Goal: Obtain resource: Acquire a specific non-purchased item like information or template

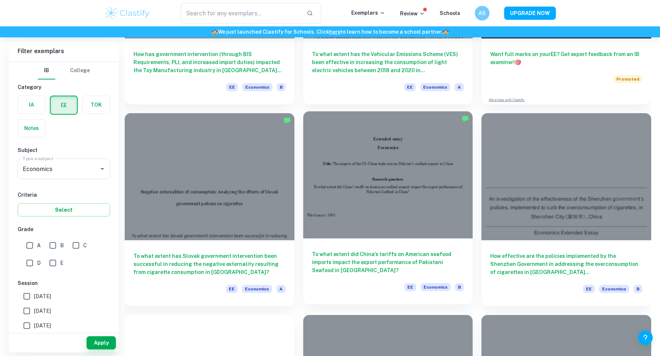
scroll to position [183, 0]
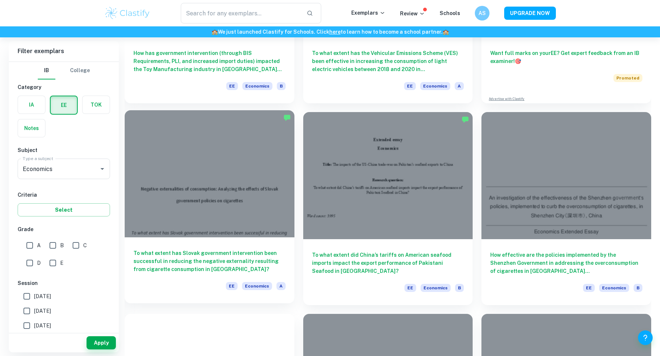
click at [190, 268] on h6 "To what extent has Slovak government intervention been successful in reducing t…" at bounding box center [209, 261] width 152 height 24
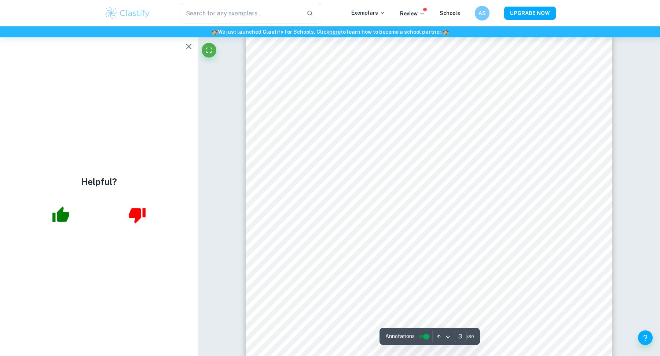
scroll to position [1094, 0]
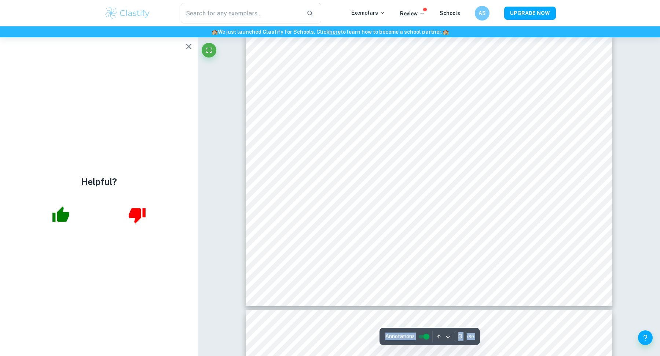
scroll to position [1287, 0]
click at [188, 46] on icon "button" at bounding box center [188, 46] width 9 height 9
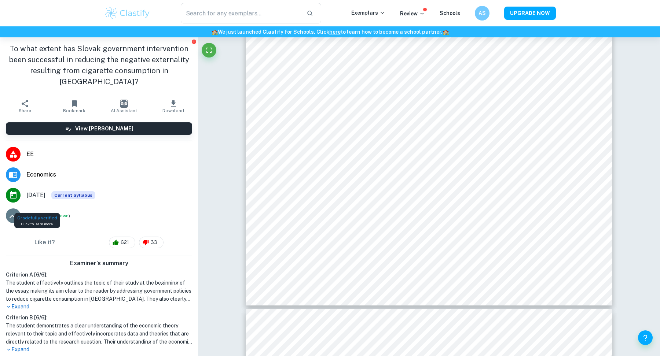
click at [34, 213] on icon at bounding box center [36, 215] width 5 height 5
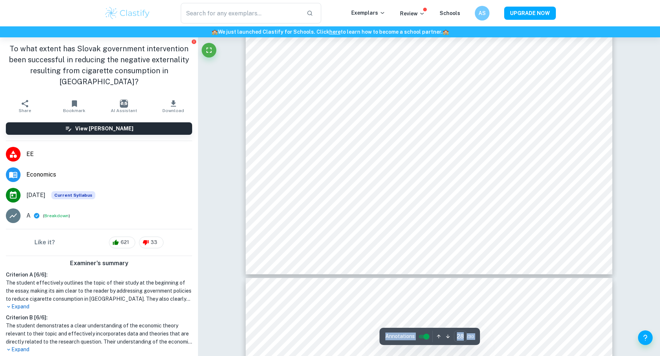
scroll to position [13292, 0]
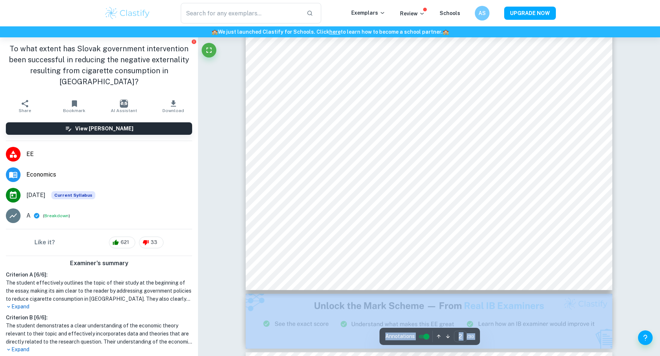
type input "3"
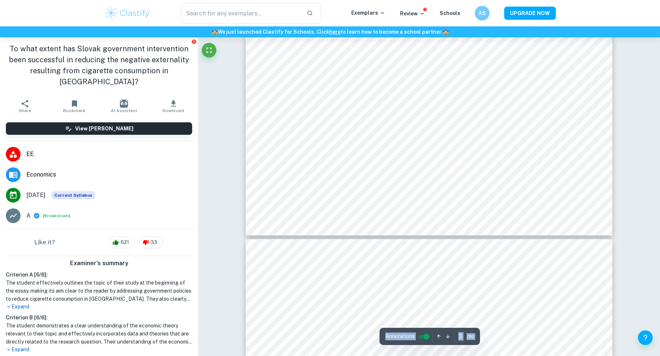
scroll to position [1366, 0]
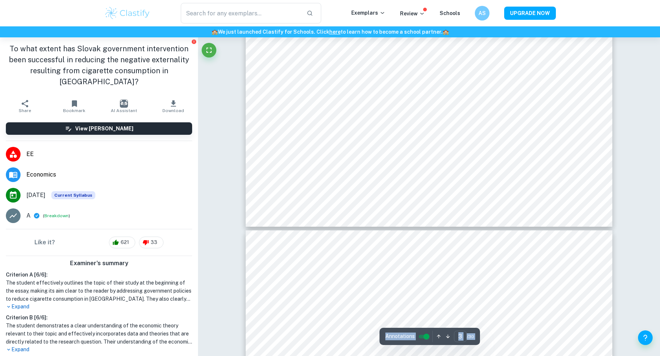
click at [168, 108] on span "Download" at bounding box center [173, 110] width 22 height 5
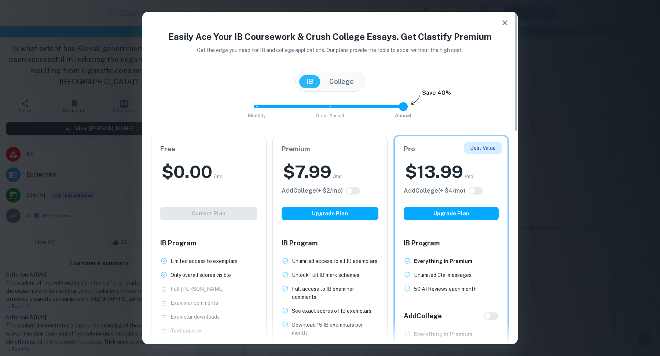
click at [94, 114] on div "Easily Ace Your IB Coursework & Crush College Essays. Get Clastify Premium Get …" at bounding box center [330, 178] width 660 height 356
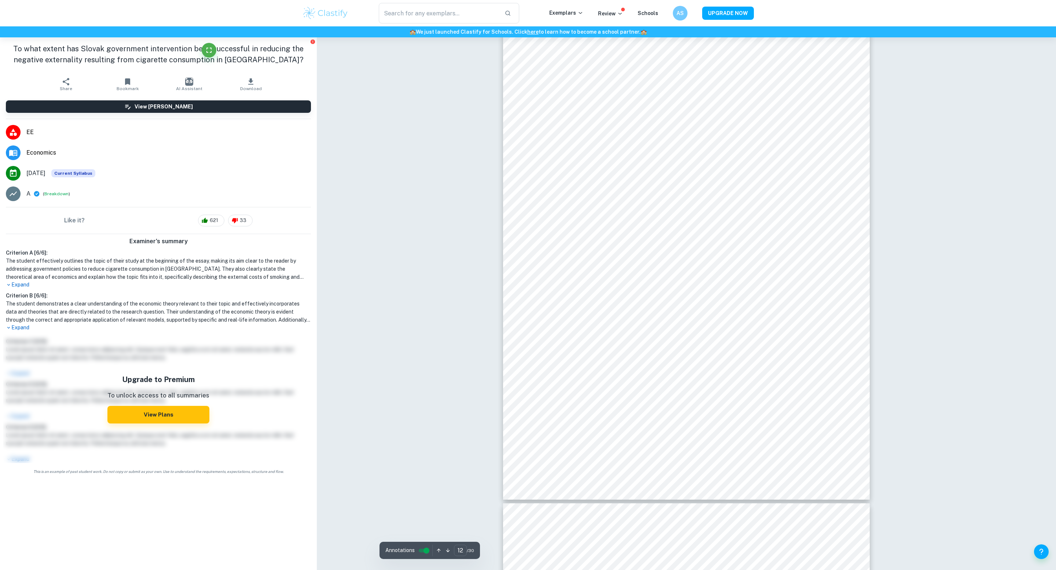
scroll to position [5457, 0]
type input "13"
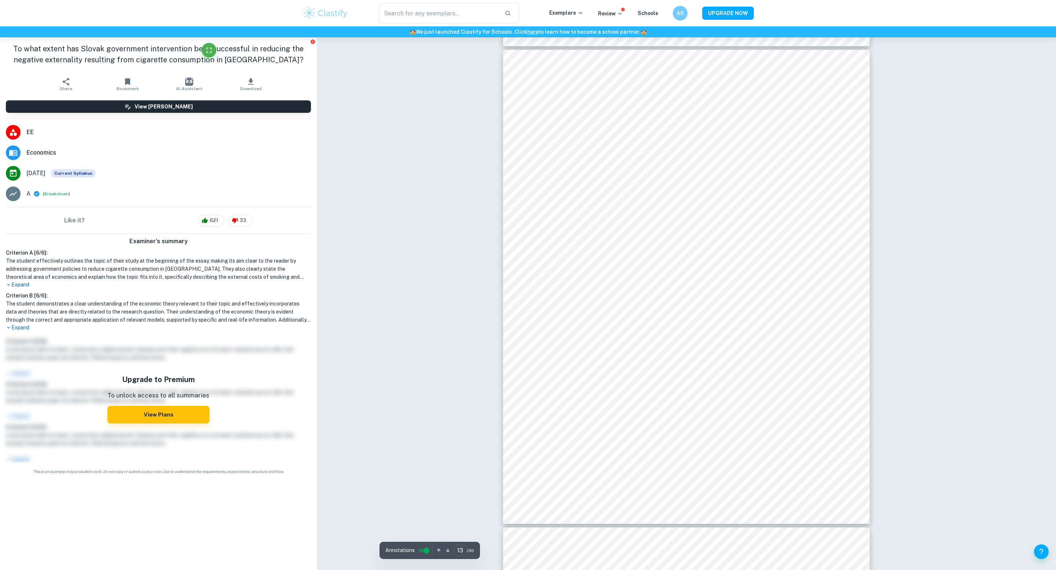
click at [660, 356] on div at bounding box center [686, 290] width 367 height 481
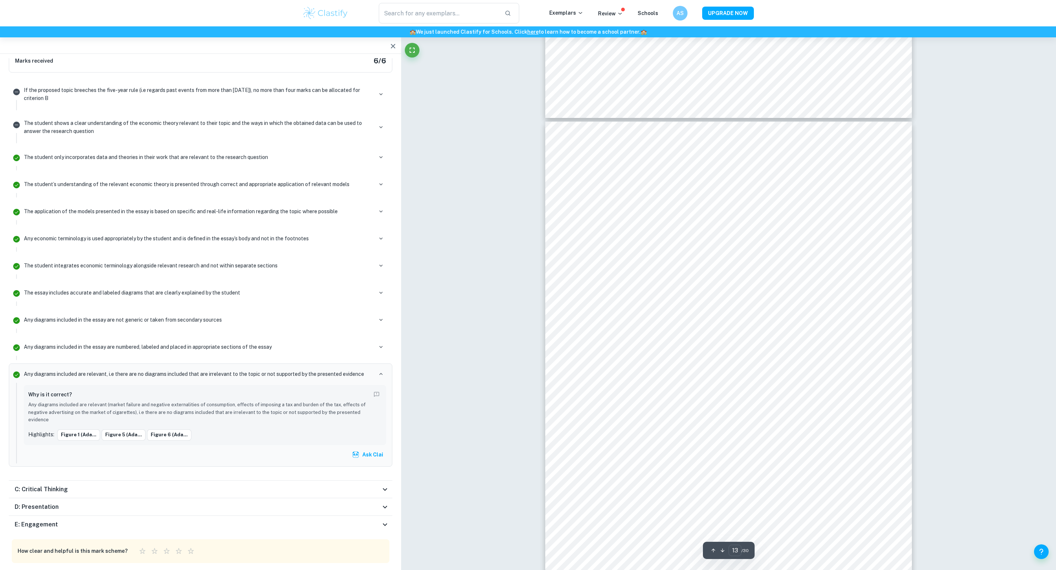
scroll to position [5720, 0]
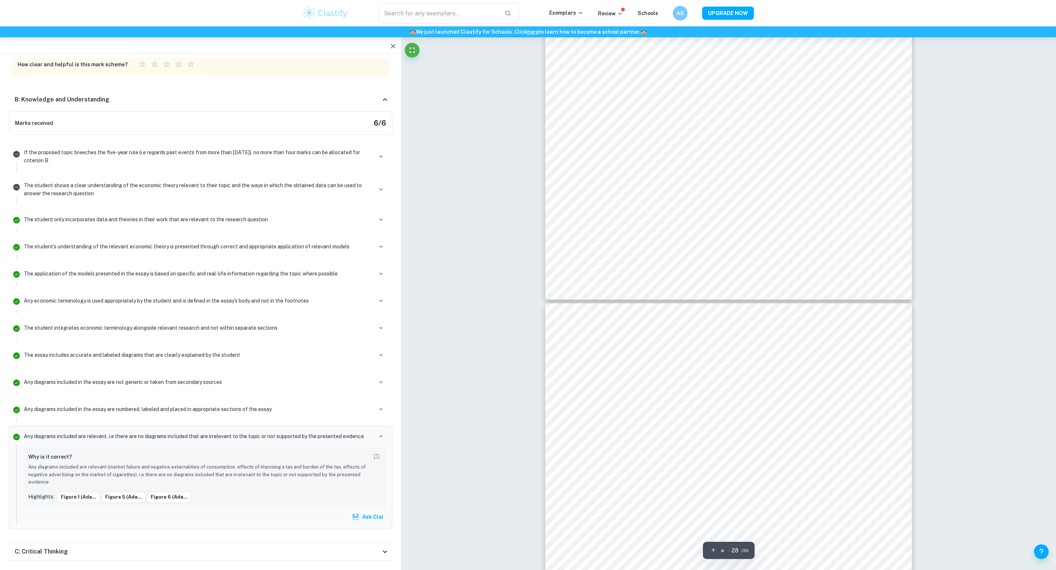
scroll to position [13304, 0]
type input "29"
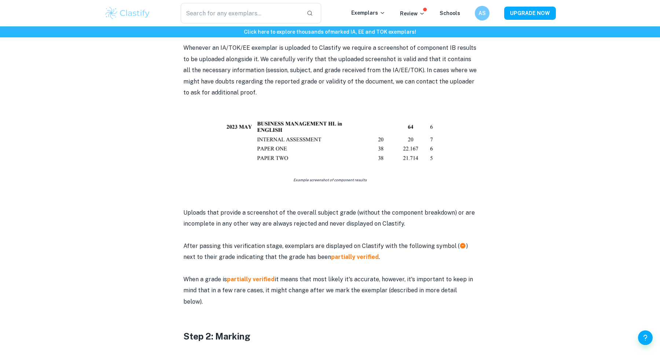
scroll to position [403, 0]
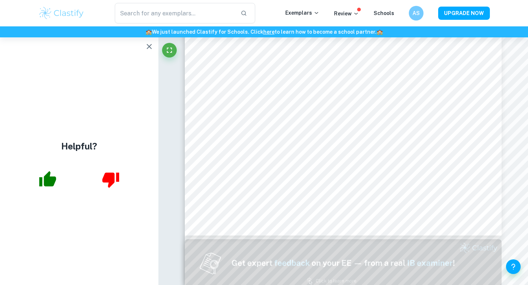
scroll to position [218, 0]
click at [146, 49] on icon "button" at bounding box center [149, 46] width 9 height 9
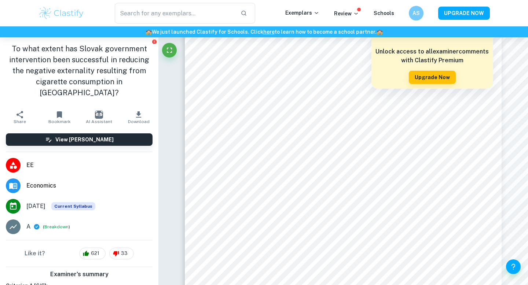
scroll to position [624, 0]
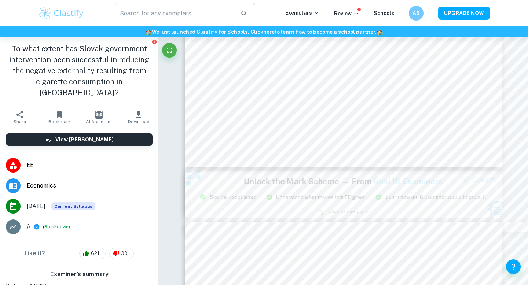
type input "3"
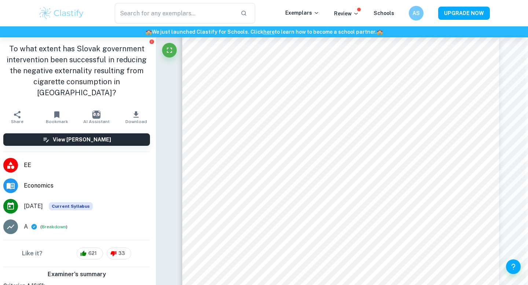
scroll to position [972, 3]
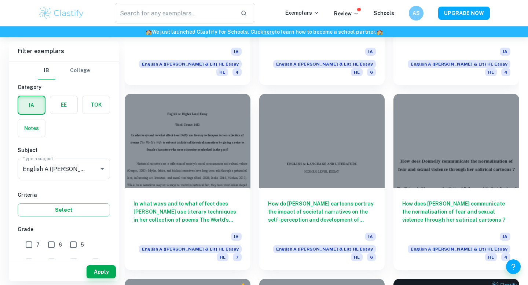
scroll to position [569, 0]
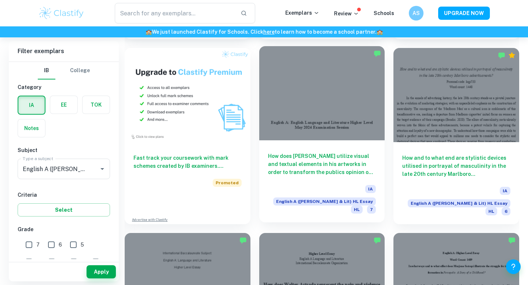
click at [334, 152] on h6 "How does [PERSON_NAME] utilize visual and textual elements in his artworks in o…" at bounding box center [322, 164] width 108 height 24
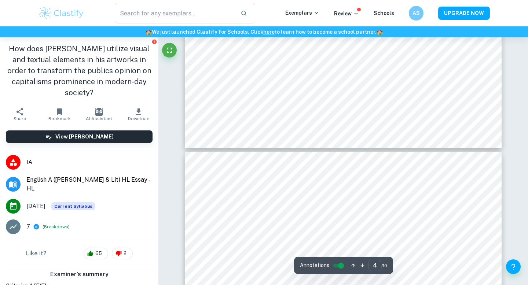
scroll to position [1654, 0]
type input "6"
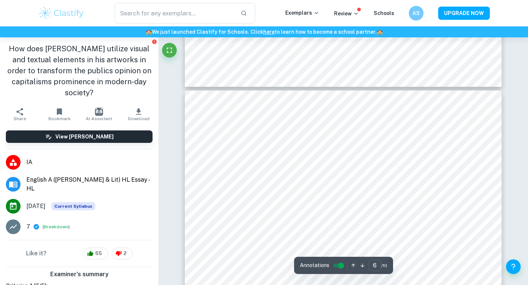
scroll to position [2470, 0]
